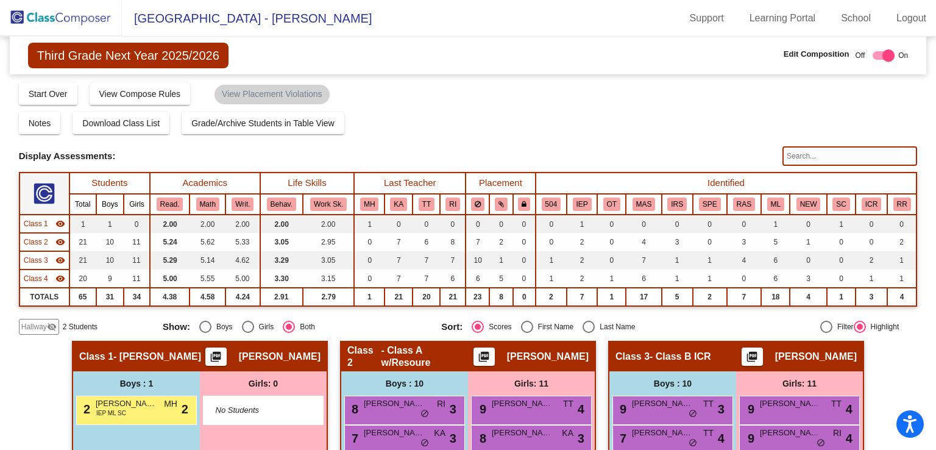
scroll to position [249, 0]
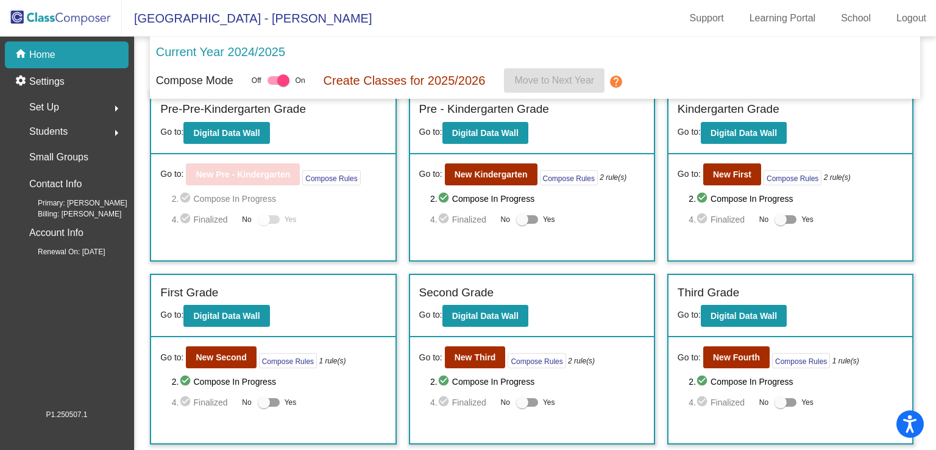
scroll to position [190, 0]
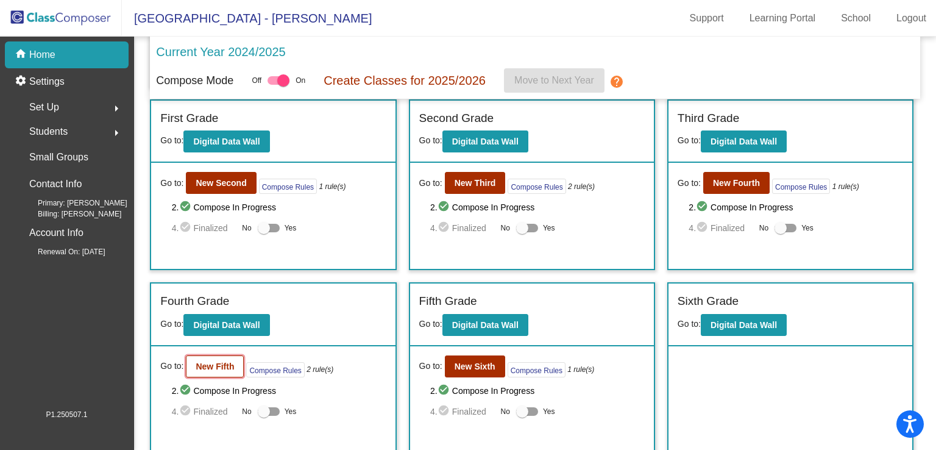
click at [199, 361] on b "New Fifth" at bounding box center [215, 366] width 38 height 10
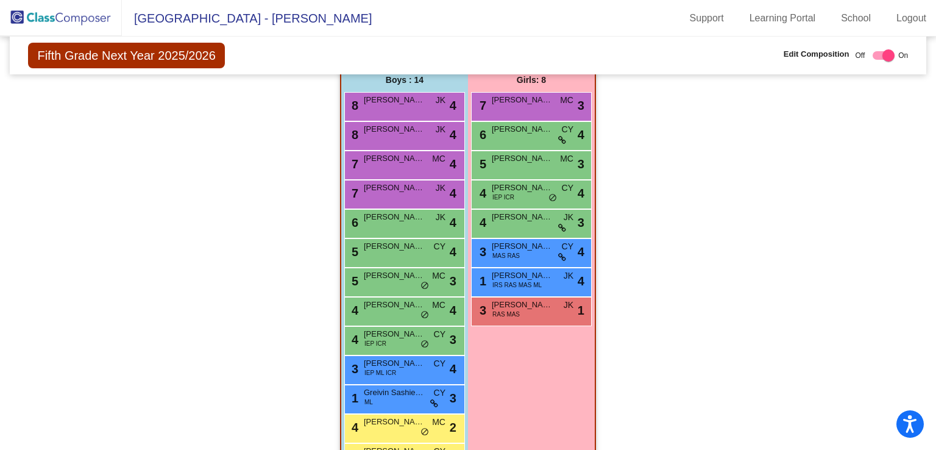
scroll to position [789, 0]
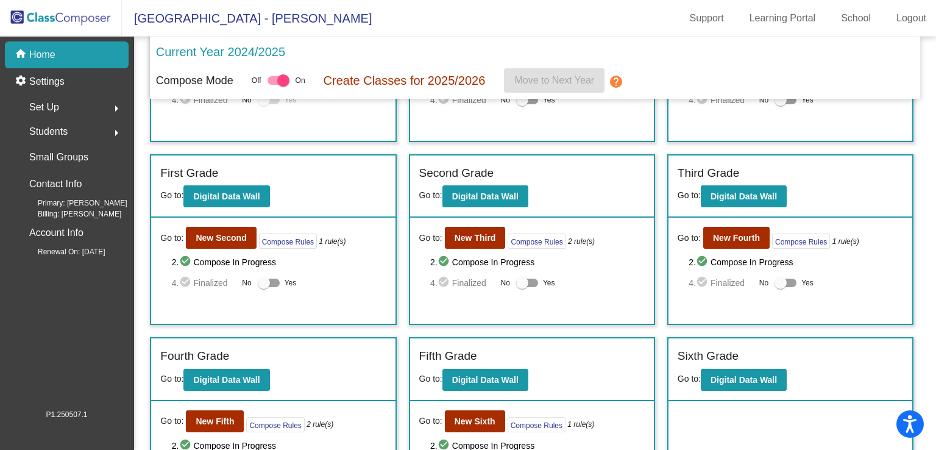
scroll to position [133, 0]
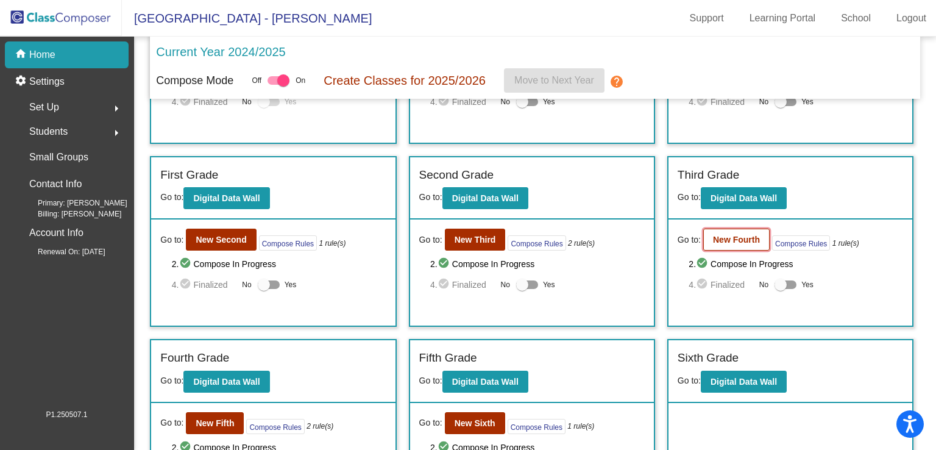
click at [740, 236] on b "New Fourth" at bounding box center [736, 240] width 47 height 10
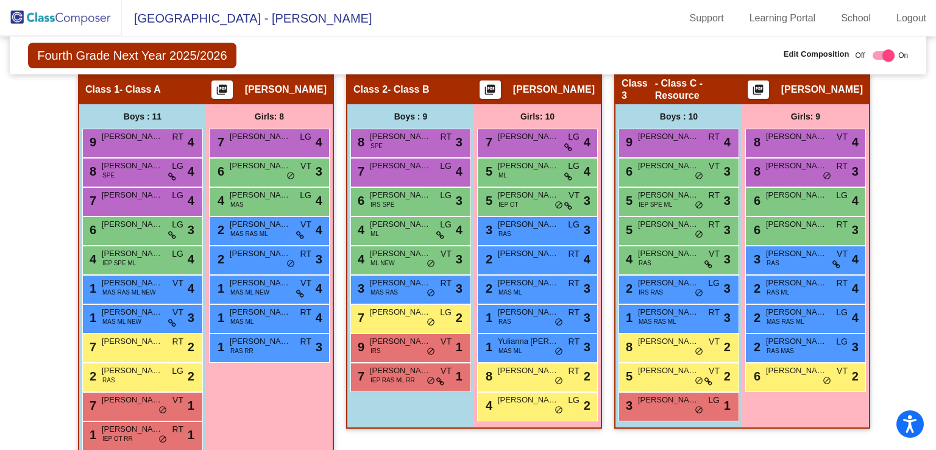
scroll to position [249, 0]
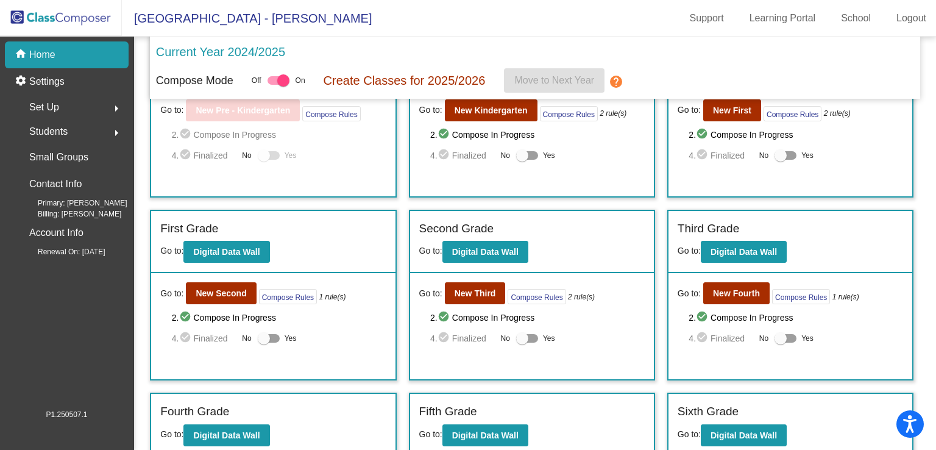
scroll to position [101, 0]
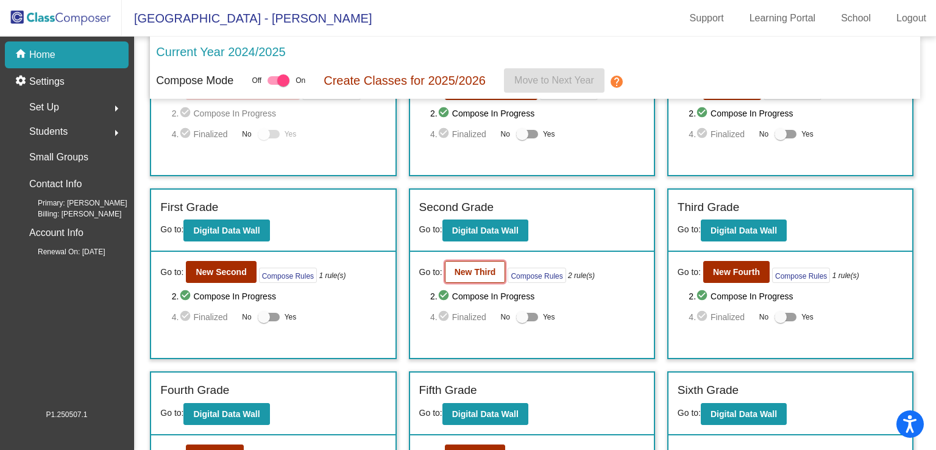
click at [484, 273] on b "New Third" at bounding box center [475, 272] width 41 height 10
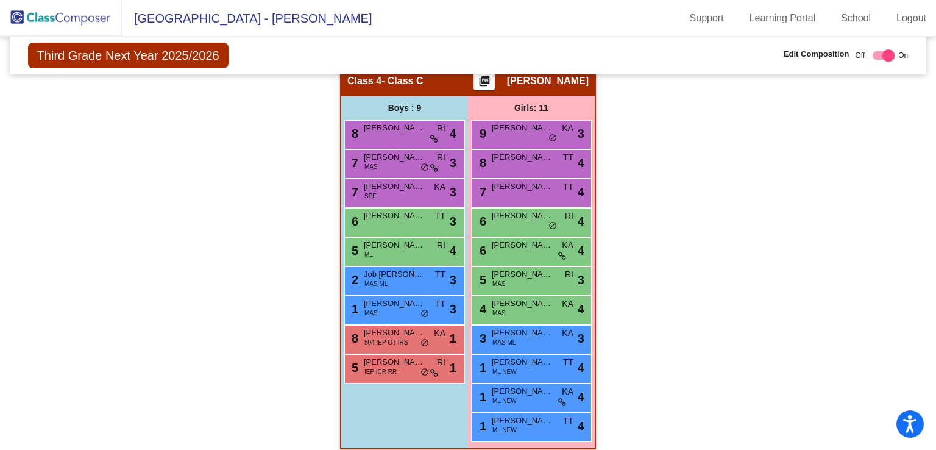
scroll to position [680, 0]
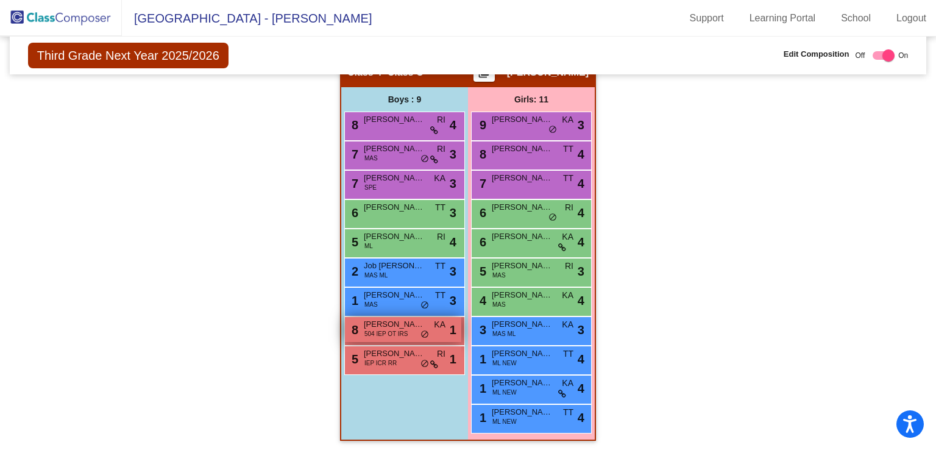
click at [397, 329] on span "504 IEP OT IRS" at bounding box center [385, 333] width 43 height 9
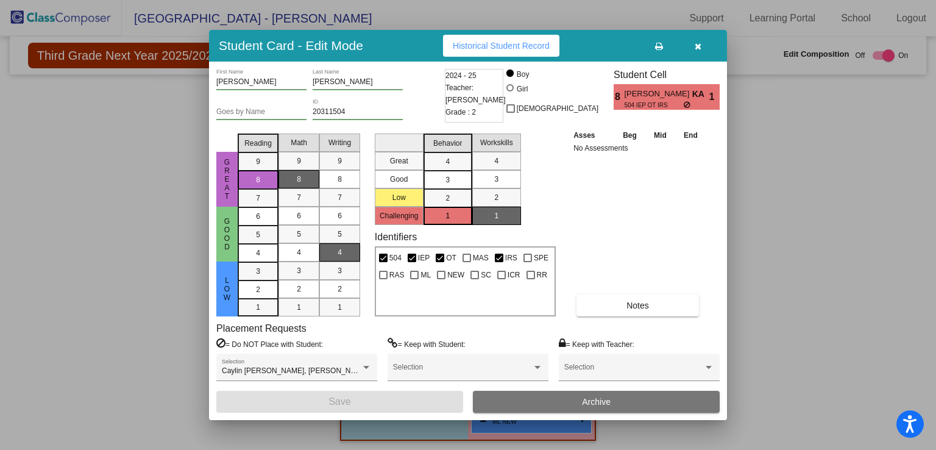
click at [795, 210] on div at bounding box center [468, 225] width 936 height 450
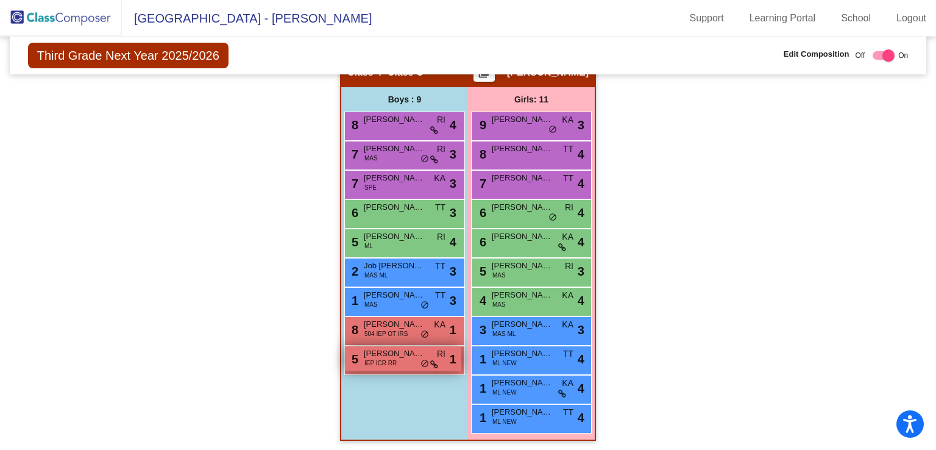
click at [385, 360] on span "IEP ICR RR" at bounding box center [380, 362] width 32 height 9
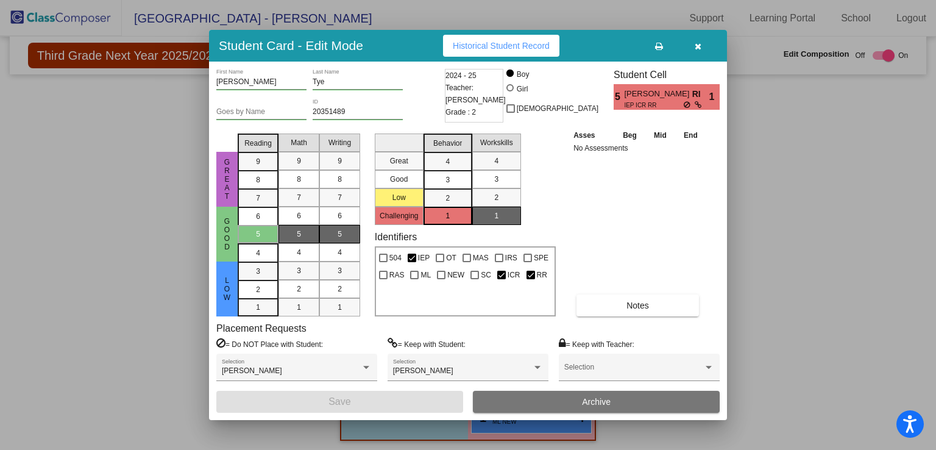
drag, startPoint x: 859, startPoint y: 159, endPoint x: 852, endPoint y: 149, distance: 11.8
click at [852, 149] on div at bounding box center [468, 225] width 936 height 450
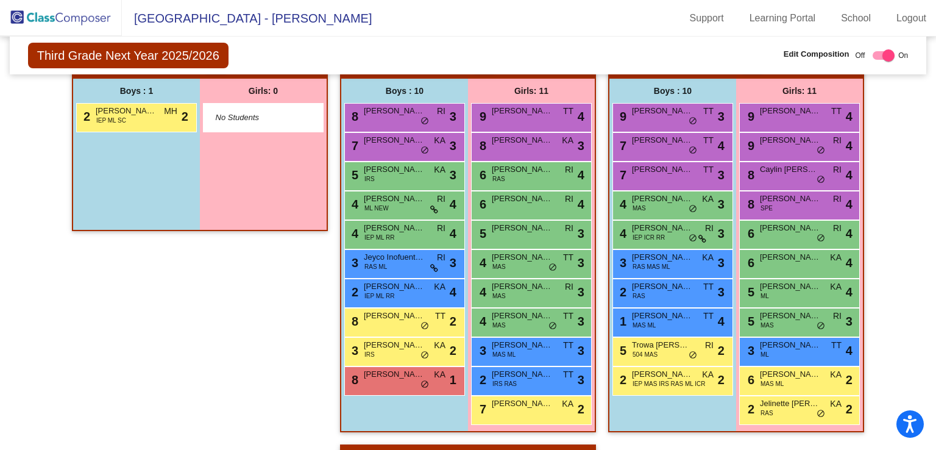
scroll to position [292, 0]
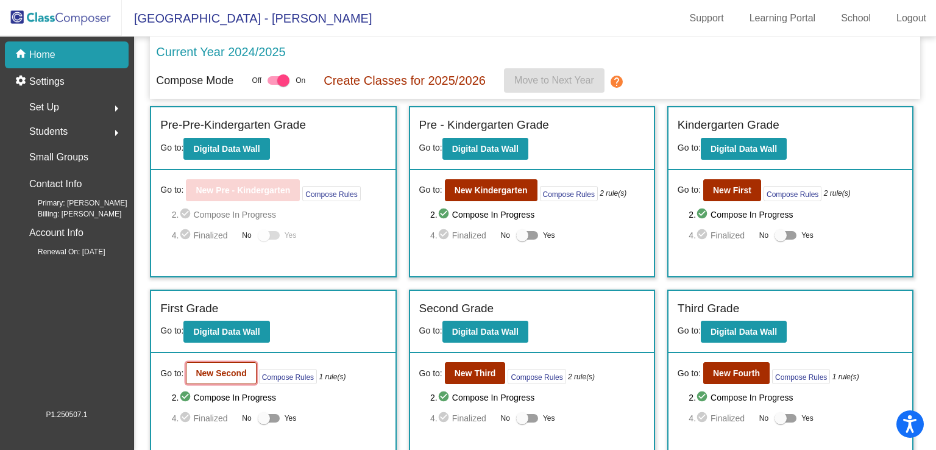
click at [247, 375] on button "New Second" at bounding box center [221, 373] width 70 height 22
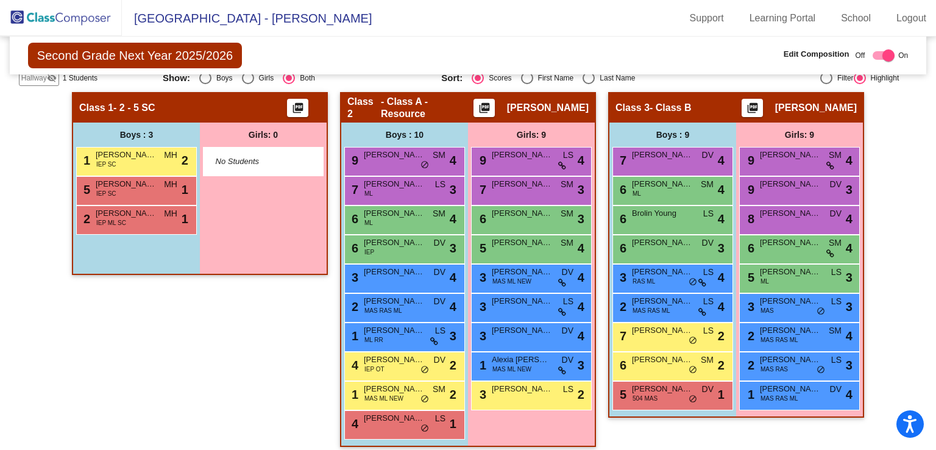
scroll to position [248, 0]
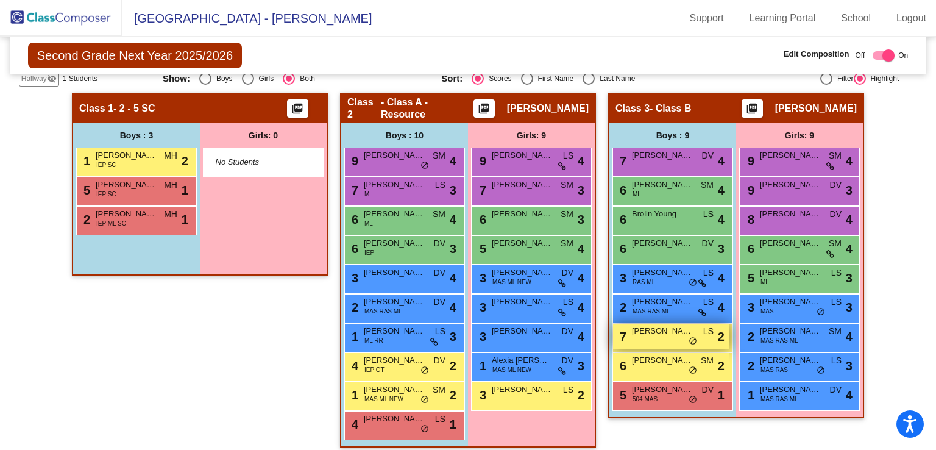
click at [651, 331] on span "[PERSON_NAME]" at bounding box center [662, 331] width 61 height 12
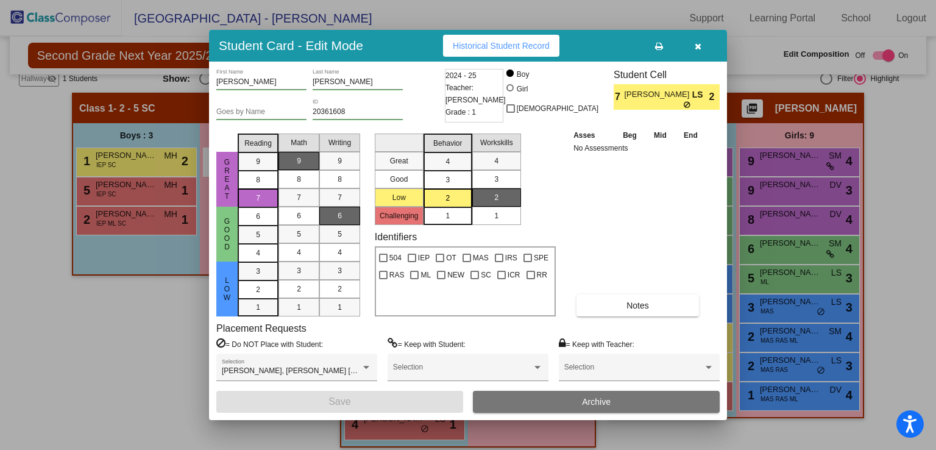
click at [95, 322] on div at bounding box center [468, 225] width 936 height 450
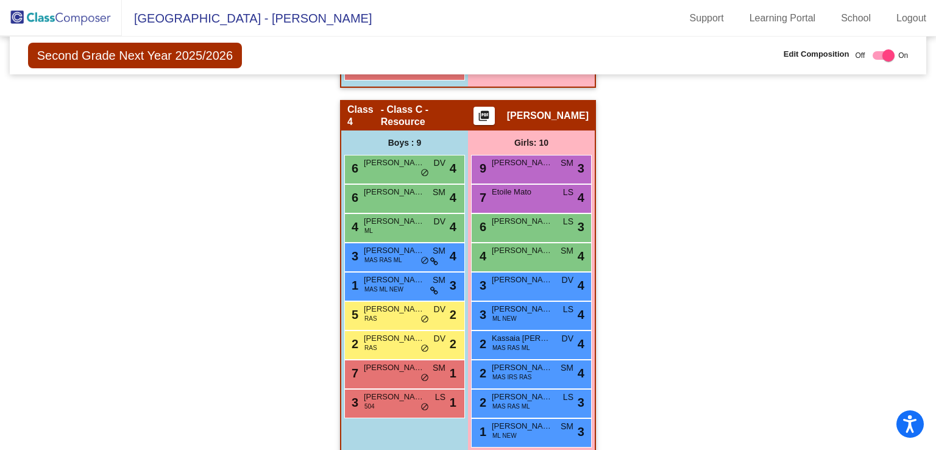
scroll to position [622, 0]
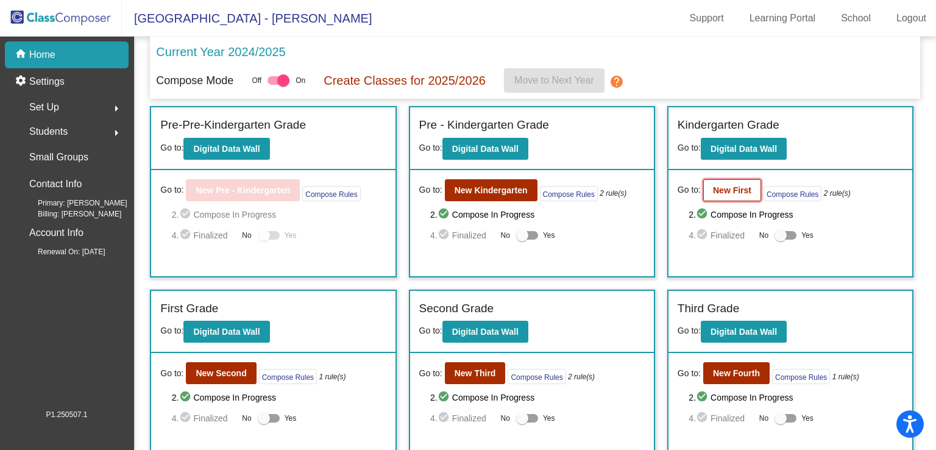
click at [721, 187] on b "New First" at bounding box center [732, 190] width 38 height 10
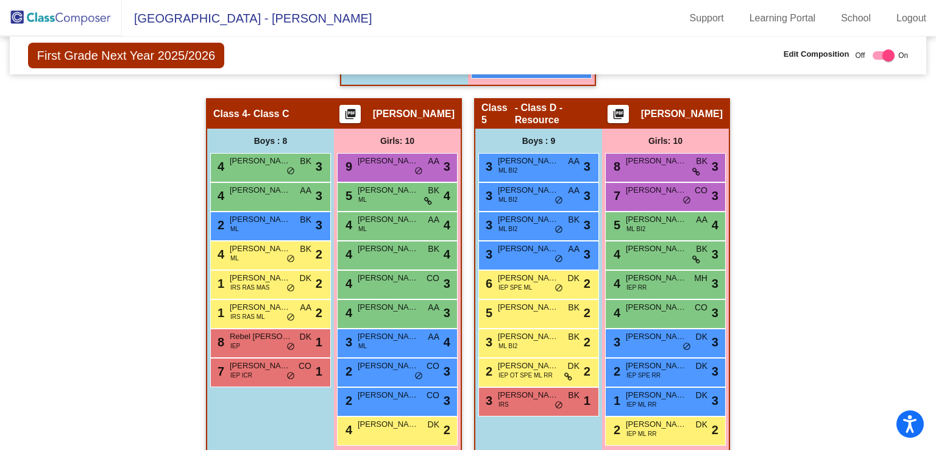
scroll to position [641, 0]
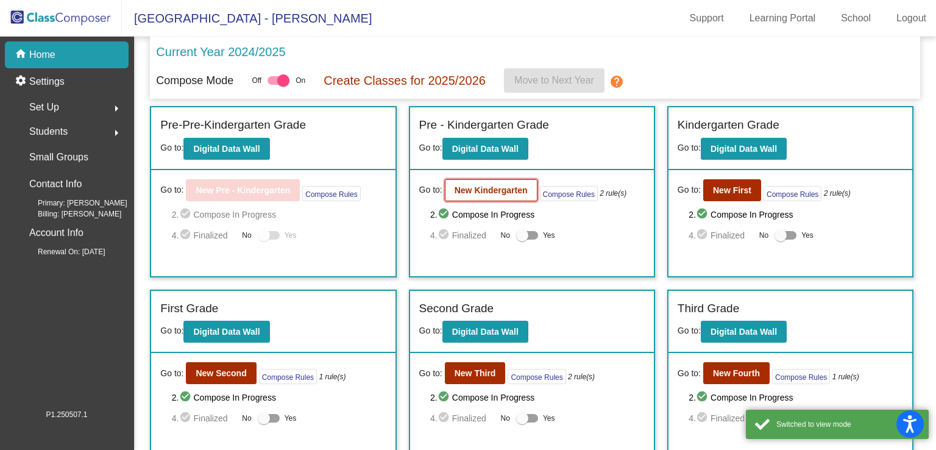
click at [511, 191] on b "New Kindergarten" at bounding box center [491, 190] width 73 height 10
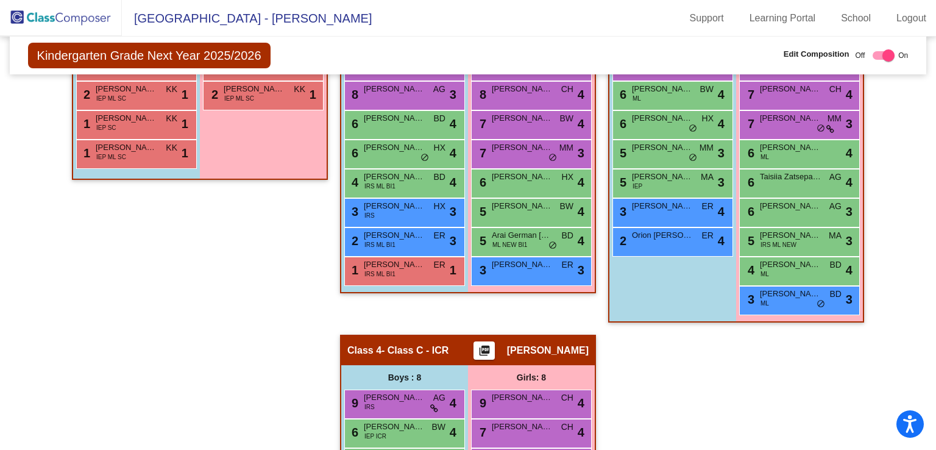
scroll to position [329, 0]
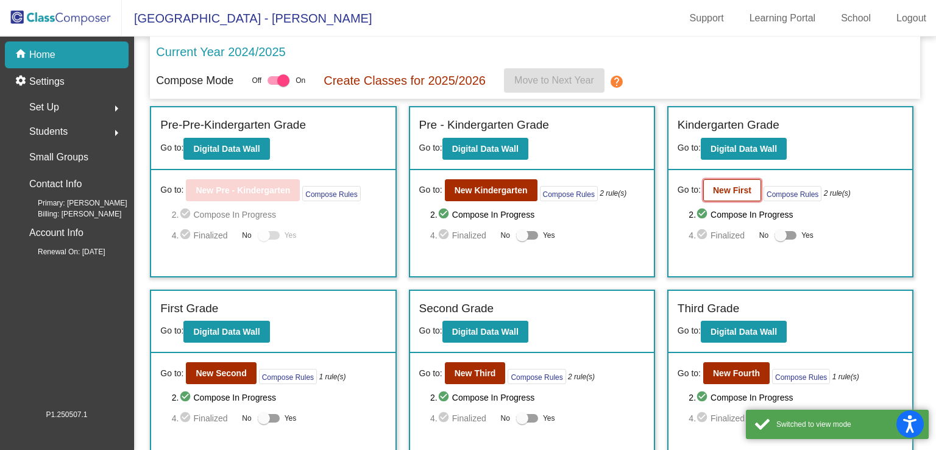
click at [730, 196] on button "New First" at bounding box center [732, 190] width 58 height 22
